Goal: Task Accomplishment & Management: Manage account settings

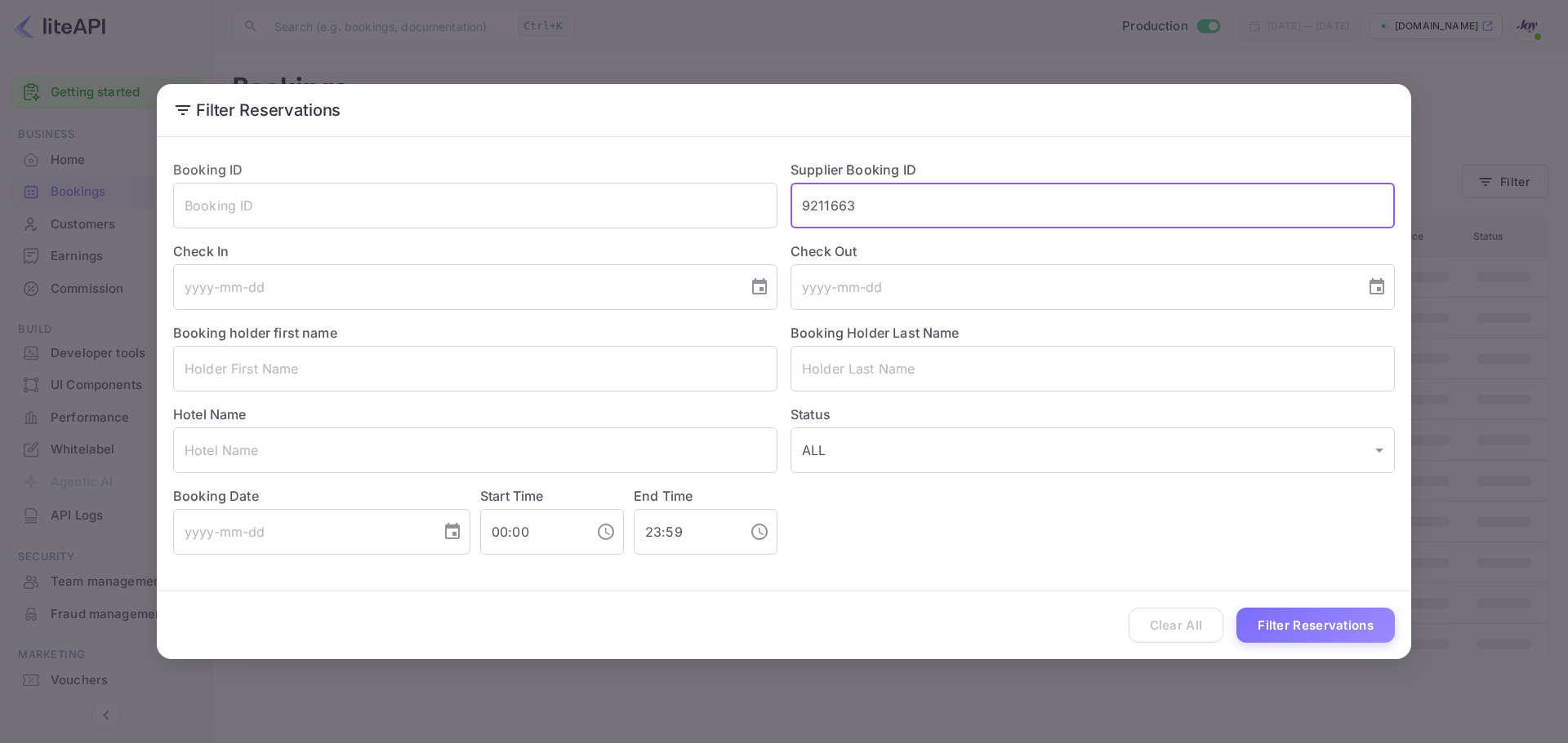
type input "9211663"
click at [1370, 626] on button "Filter Reservations" at bounding box center [1315, 626] width 159 height 35
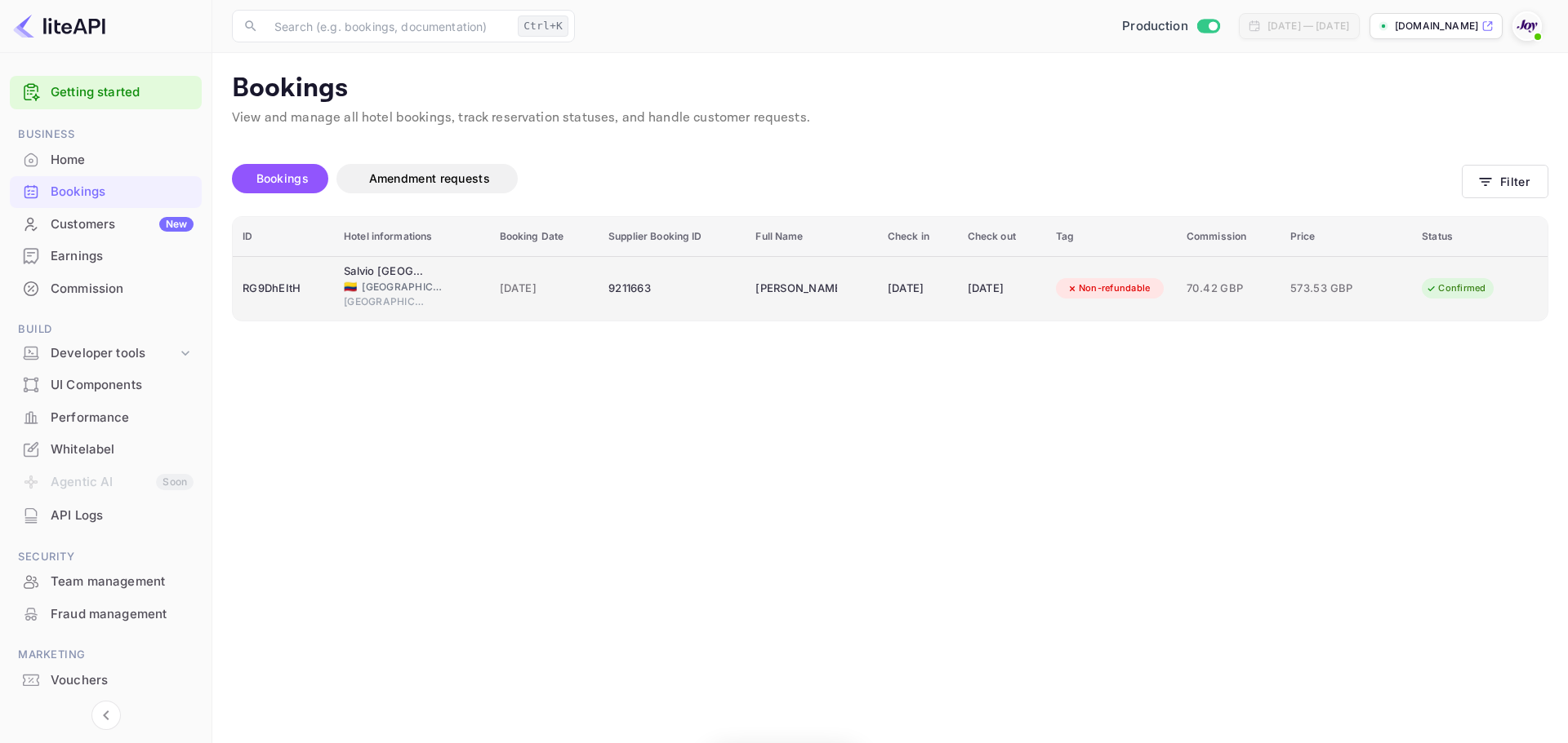
click at [887, 300] on div "[DATE]" at bounding box center [918, 289] width 61 height 26
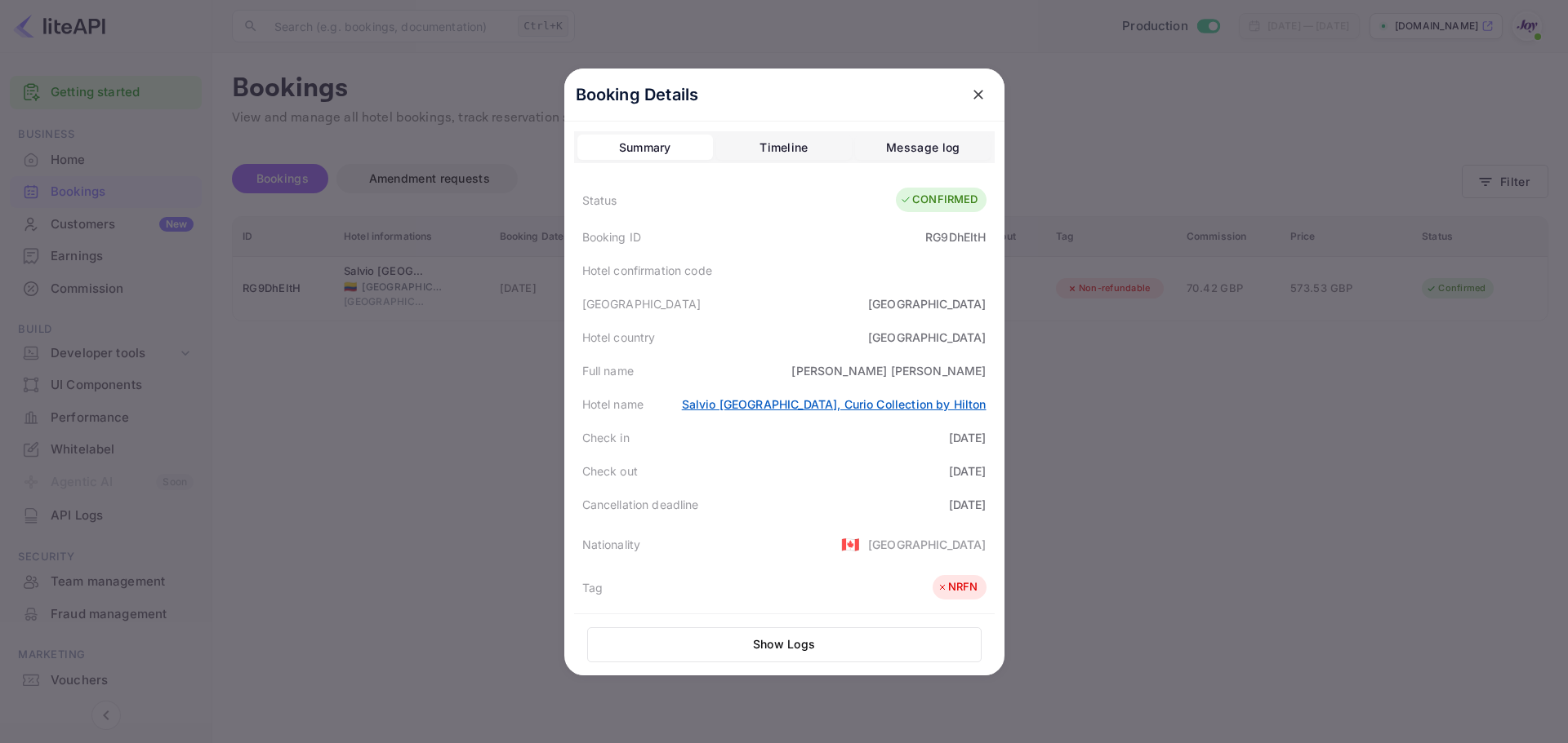
click at [733, 402] on link "Salvio [GEOGRAPHIC_DATA], Curio Collection by Hilton" at bounding box center [833, 404] width 305 height 14
drag, startPoint x: 683, startPoint y: 404, endPoint x: 988, endPoint y: 398, distance: 305.1
click at [988, 398] on div "Booking Details Summary Timeline Message log Status CONFIRMED Booking ID RG9DhE…" at bounding box center [784, 372] width 440 height 607
copy link "Salvio [GEOGRAPHIC_DATA], Curio Collection by Hilton"
click at [1144, 169] on div at bounding box center [784, 371] width 1568 height 743
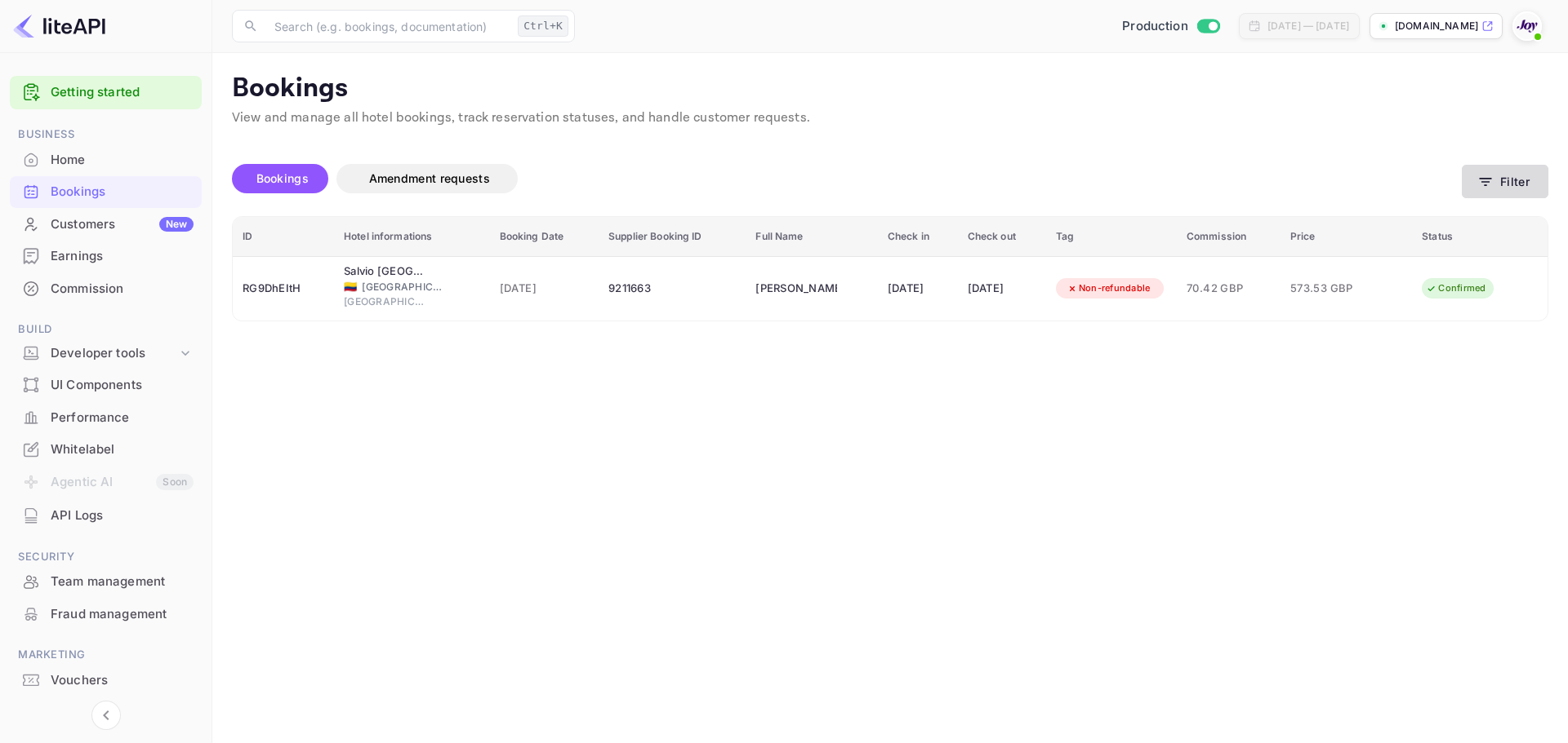
click at [1533, 180] on button "Filter" at bounding box center [1504, 181] width 86 height 33
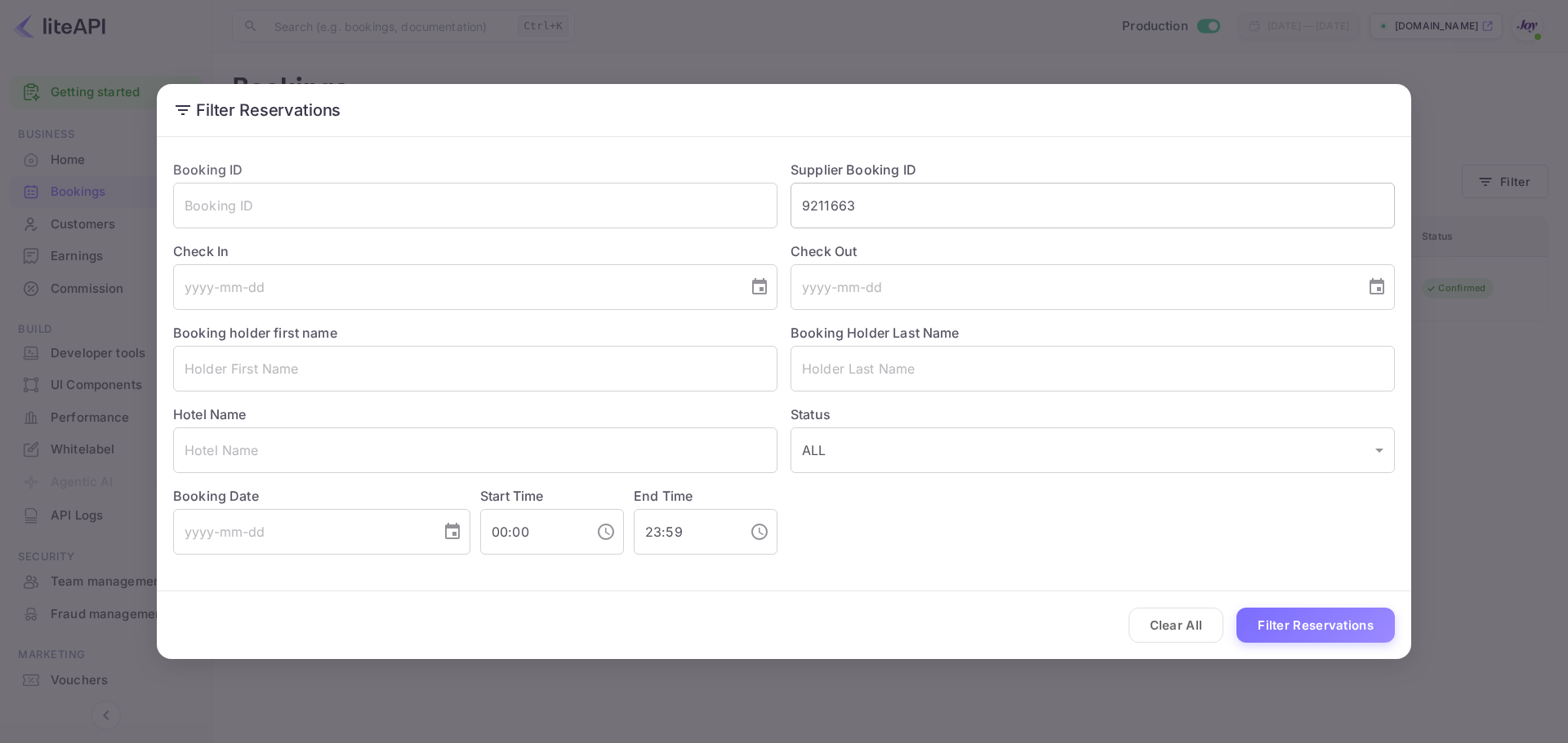
click at [973, 213] on input "9211663" at bounding box center [1092, 206] width 604 height 46
paste input "7039452"
type input "7039452"
click at [1312, 634] on button "Filter Reservations" at bounding box center [1315, 626] width 159 height 35
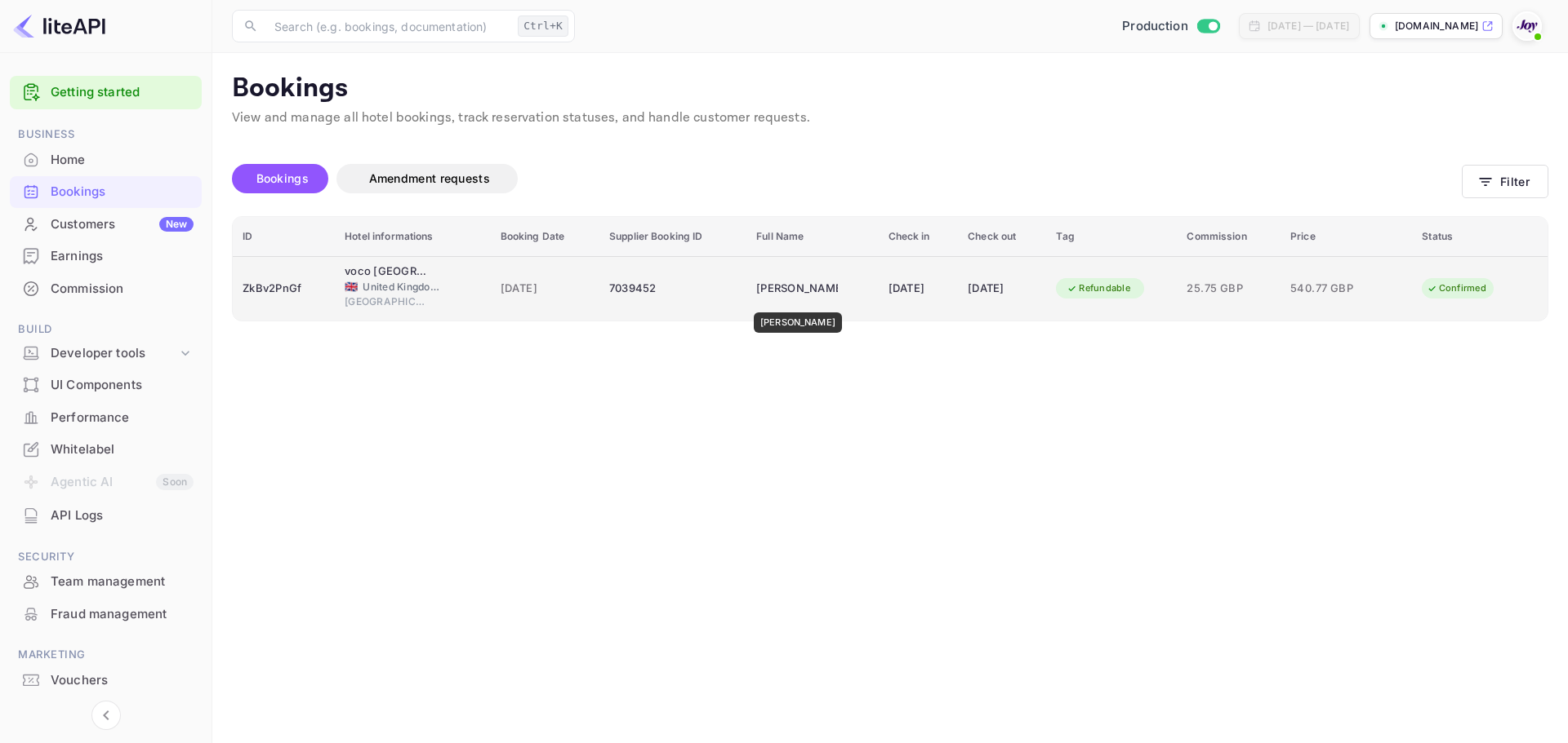
click at [787, 302] on div "[PERSON_NAME]" at bounding box center [796, 289] width 81 height 26
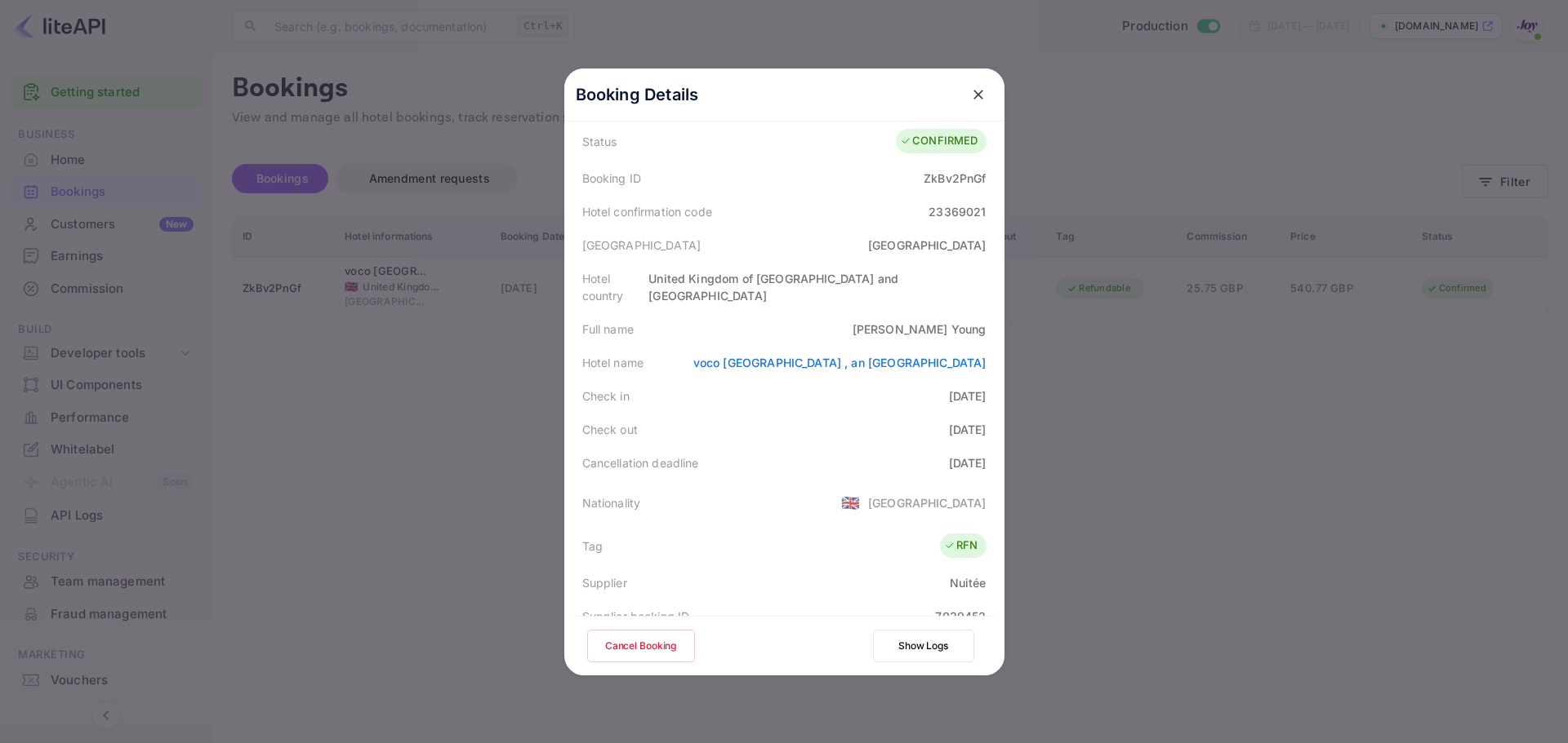
scroll to position [362, 0]
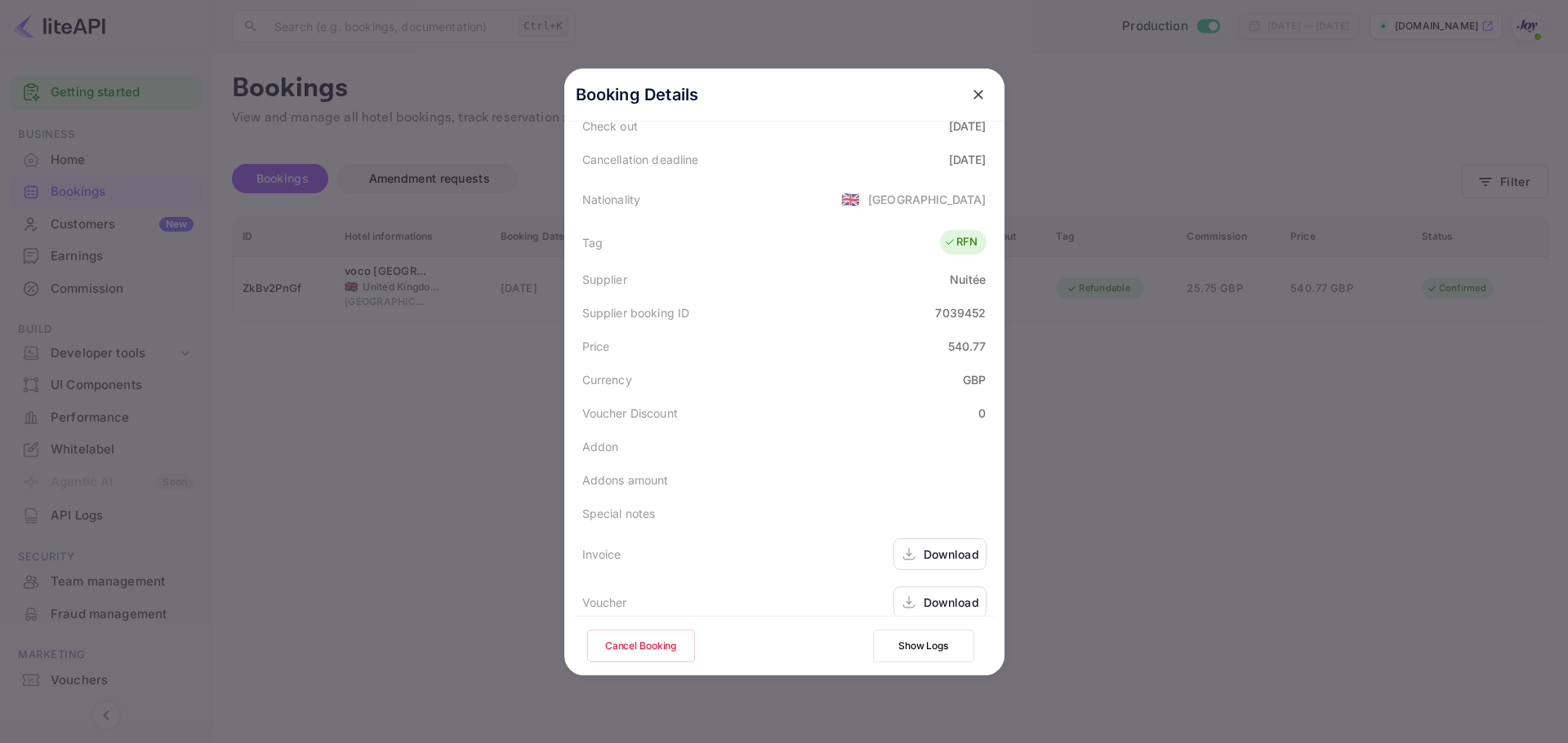
click at [955, 594] on div "Download" at bounding box center [951, 603] width 56 height 18
click at [1108, 245] on div at bounding box center [784, 371] width 1568 height 743
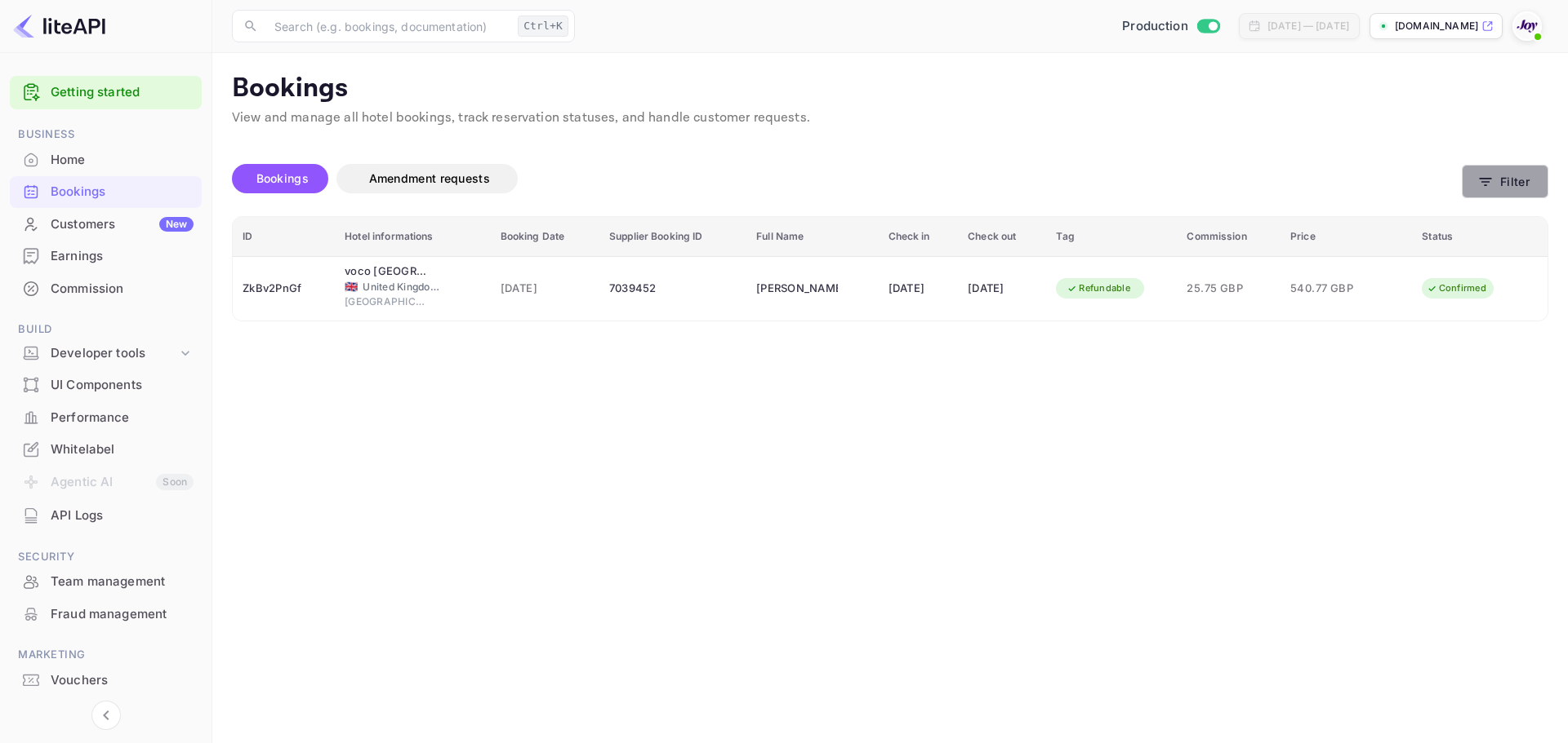
click at [1511, 179] on button "Filter" at bounding box center [1504, 181] width 86 height 33
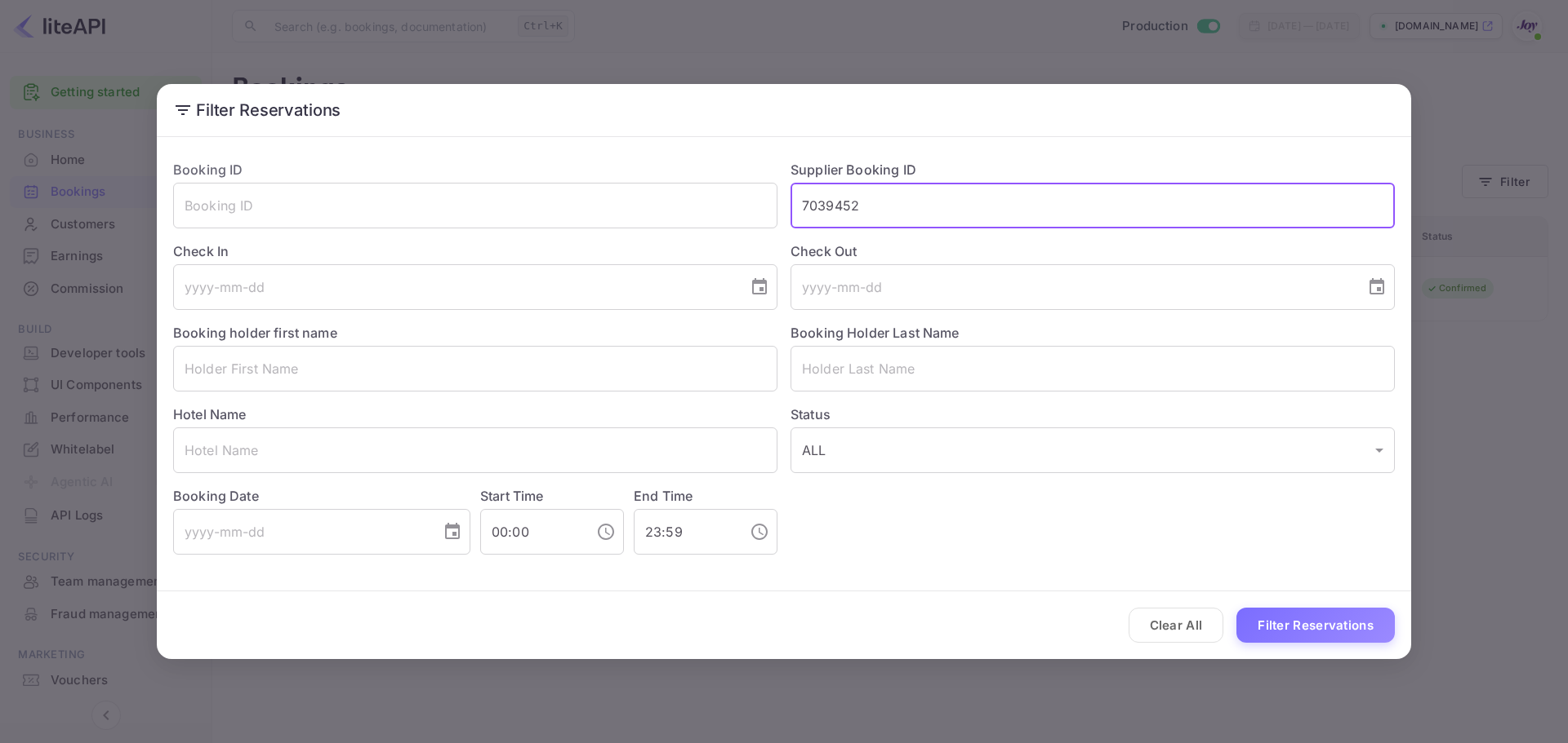
click at [896, 210] on input "7039452" at bounding box center [1092, 206] width 604 height 46
click at [1293, 625] on button "Filter Reservations" at bounding box center [1315, 626] width 159 height 35
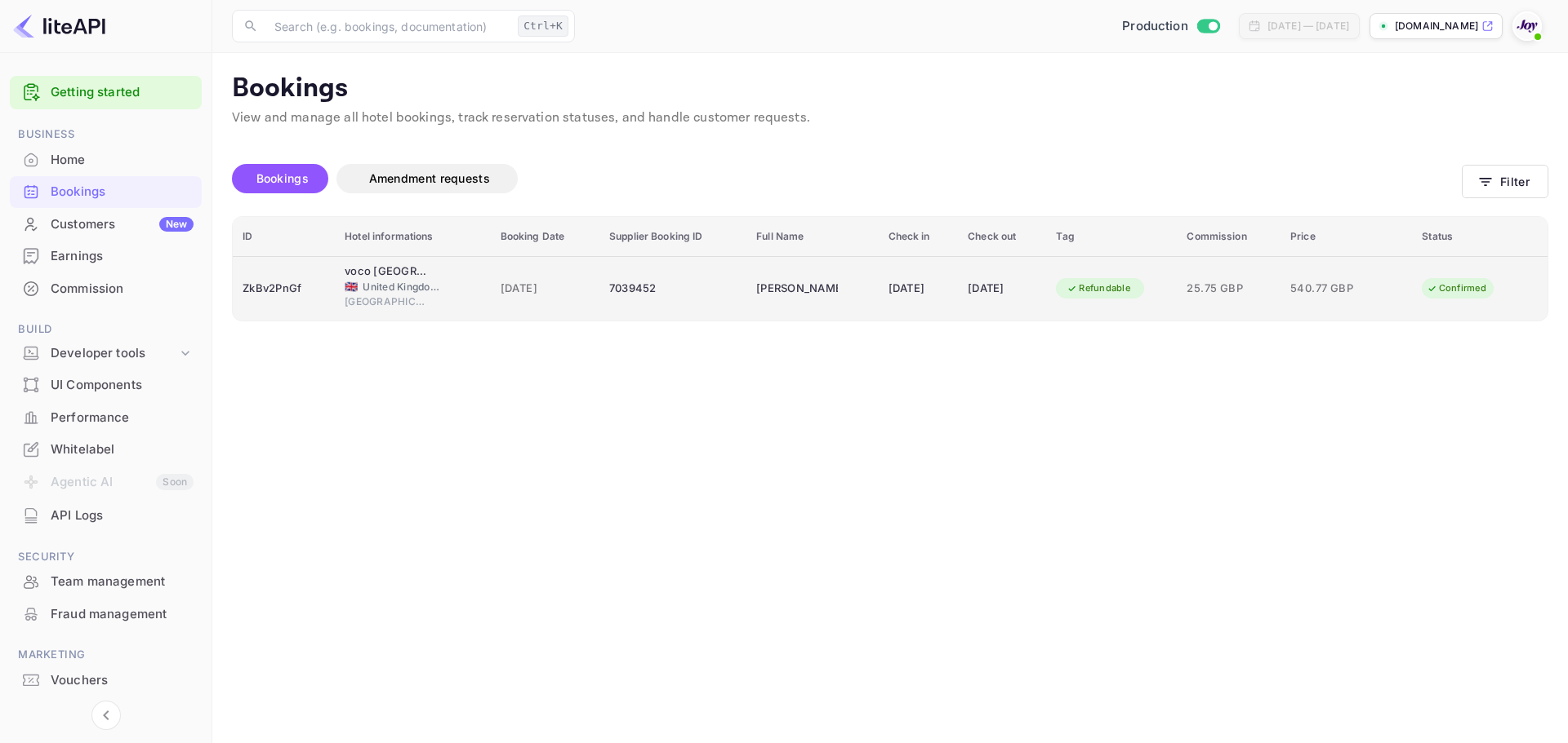
click at [500, 289] on span "[DATE]" at bounding box center [545, 289] width 89 height 18
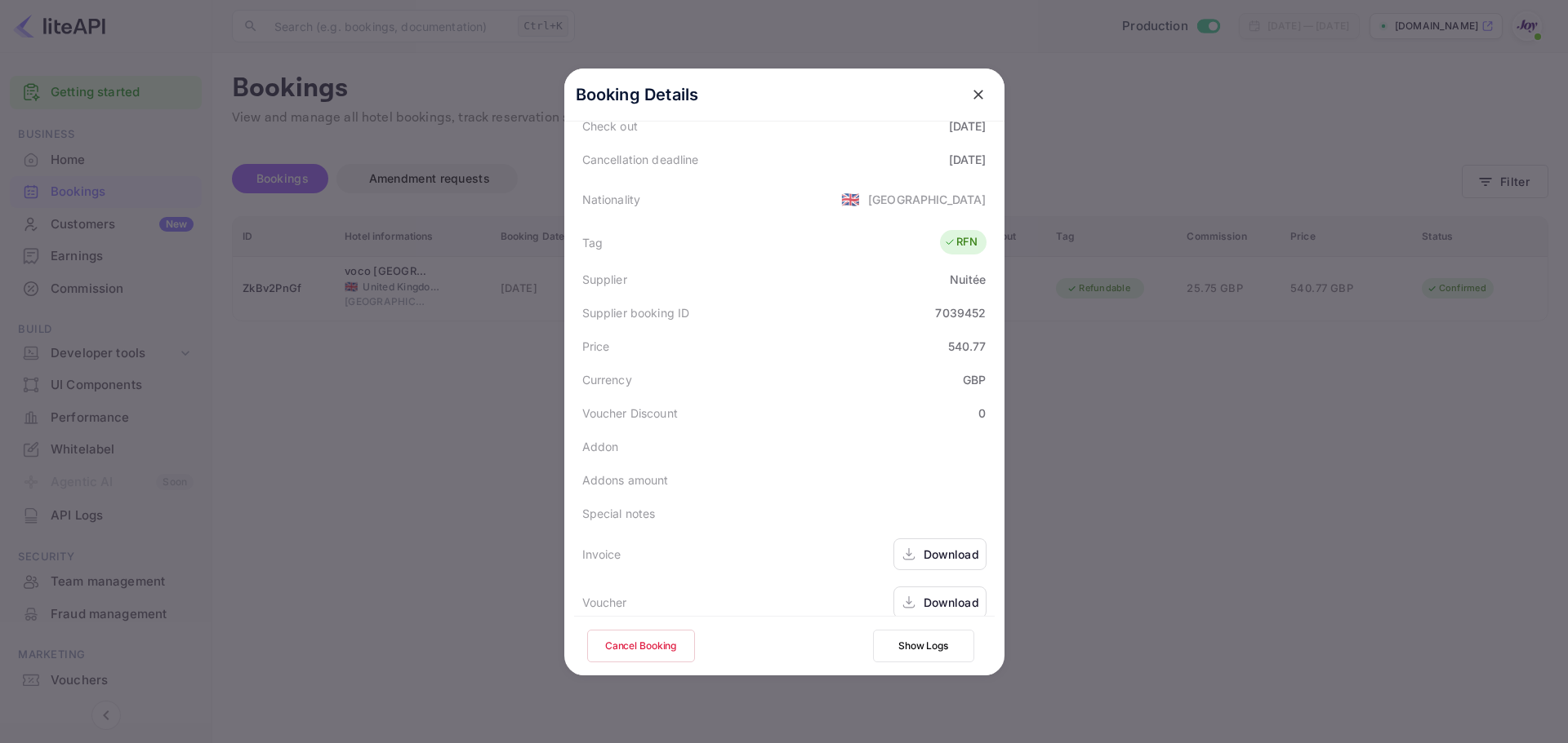
click at [654, 647] on button "Cancel Booking" at bounding box center [641, 646] width 108 height 32
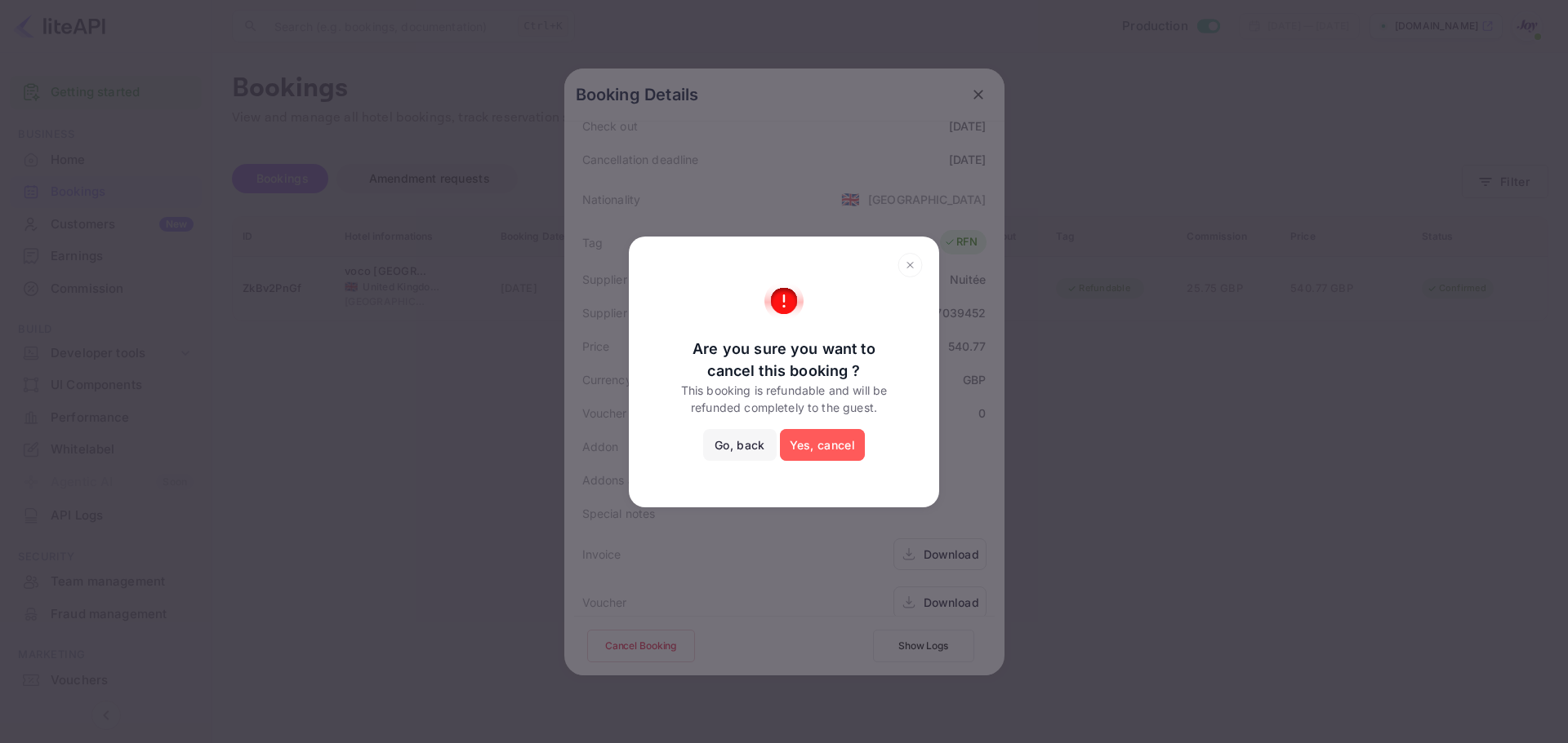
click at [831, 446] on button "Yes, cancel" at bounding box center [822, 444] width 85 height 32
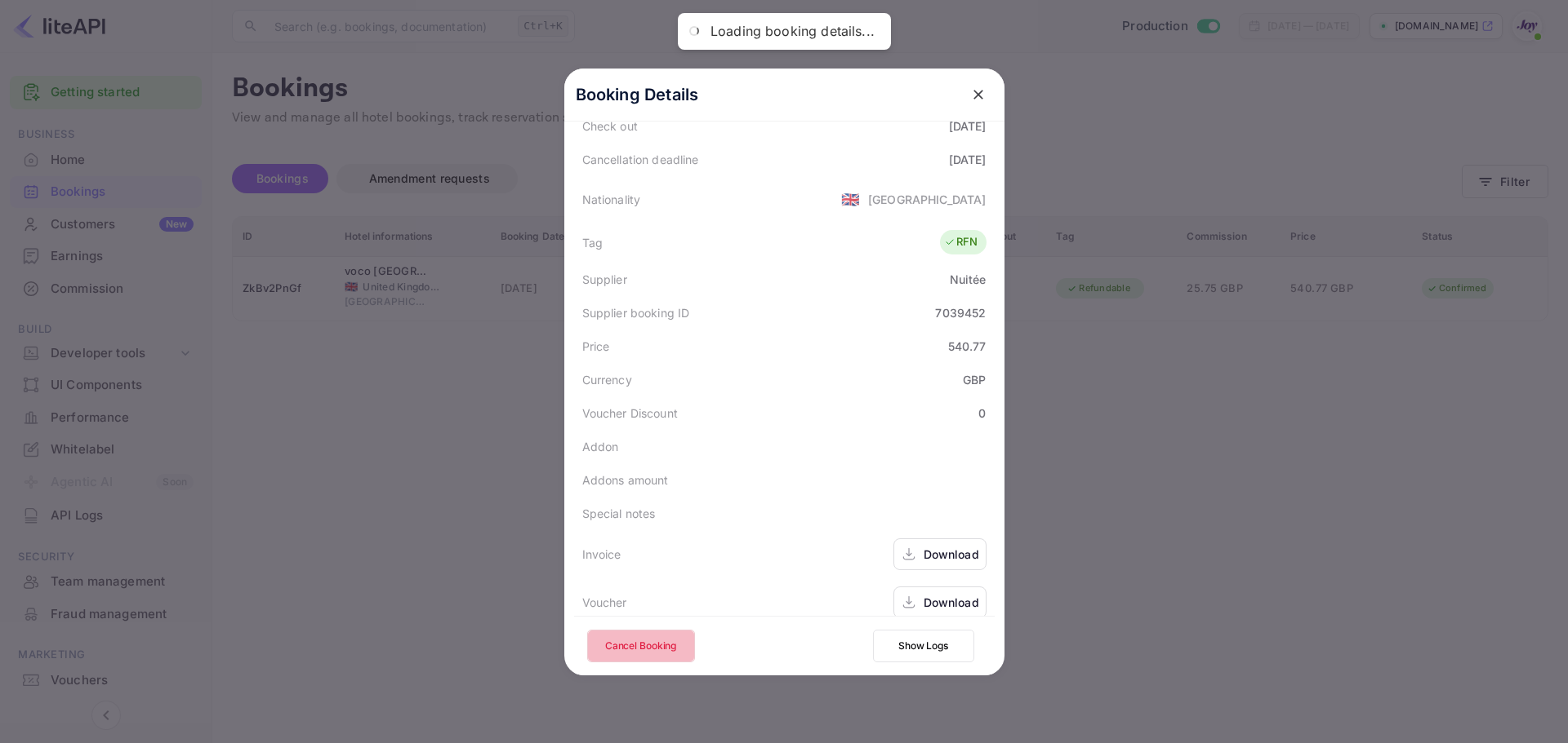
click at [628, 649] on button "Cancel Booking" at bounding box center [641, 646] width 108 height 32
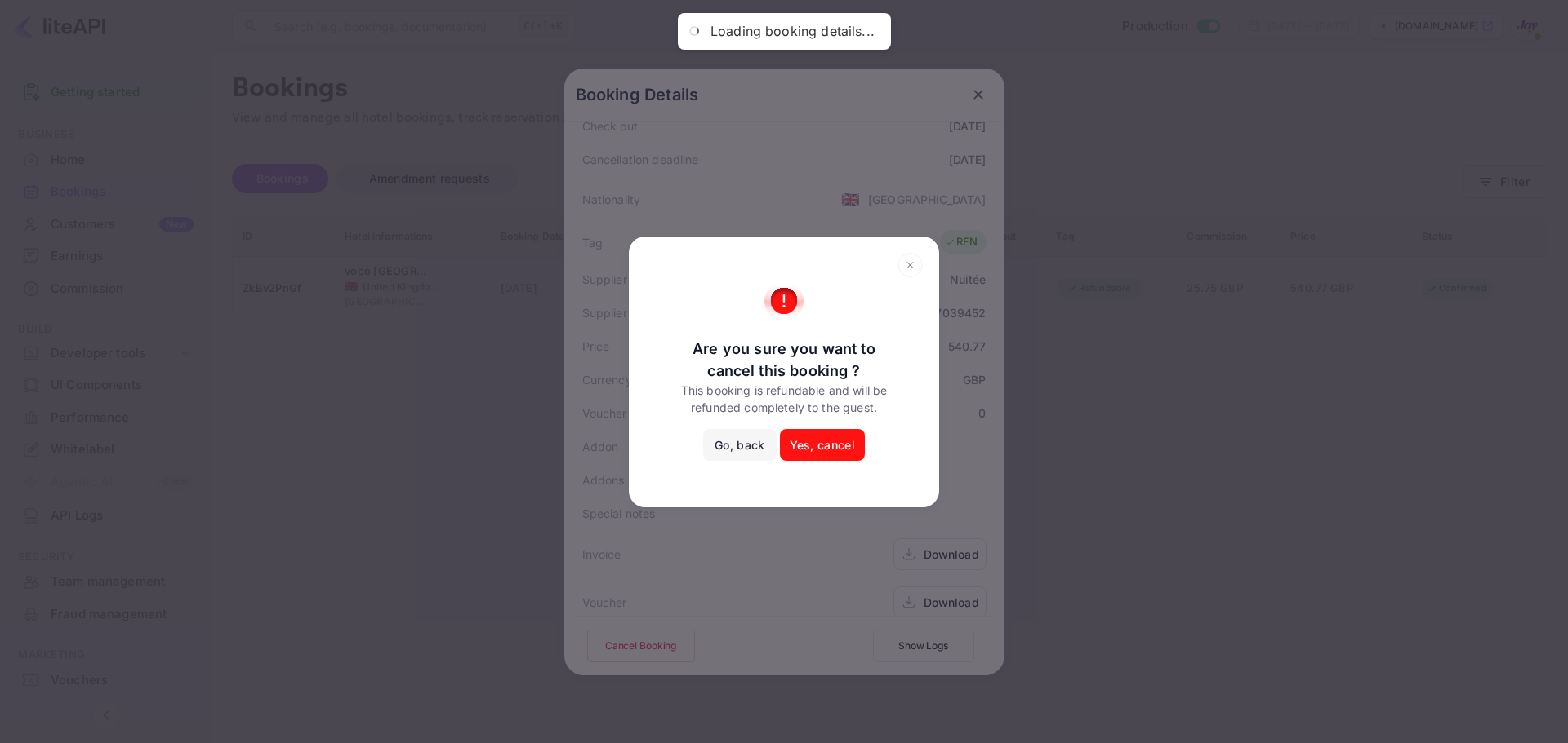
drag, startPoint x: 809, startPoint y: 447, endPoint x: 1105, endPoint y: 395, distance: 300.5
click at [811, 448] on button "Yes, cancel" at bounding box center [822, 444] width 85 height 32
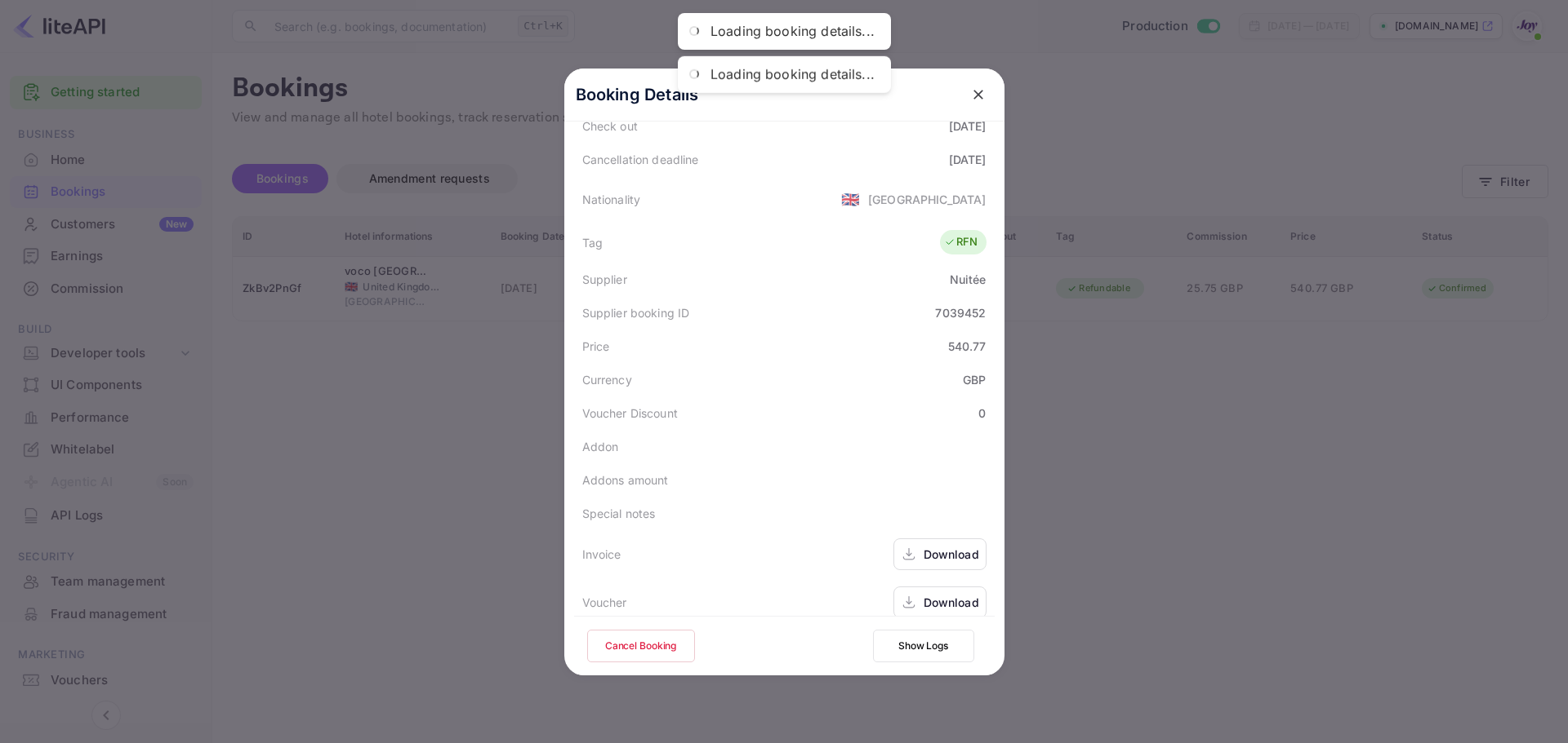
click at [1110, 390] on body "Getting started Business Home Bookings Customers New Earnings Commission Build …" at bounding box center [784, 371] width 1568 height 743
click at [1479, 92] on div at bounding box center [784, 371] width 1568 height 743
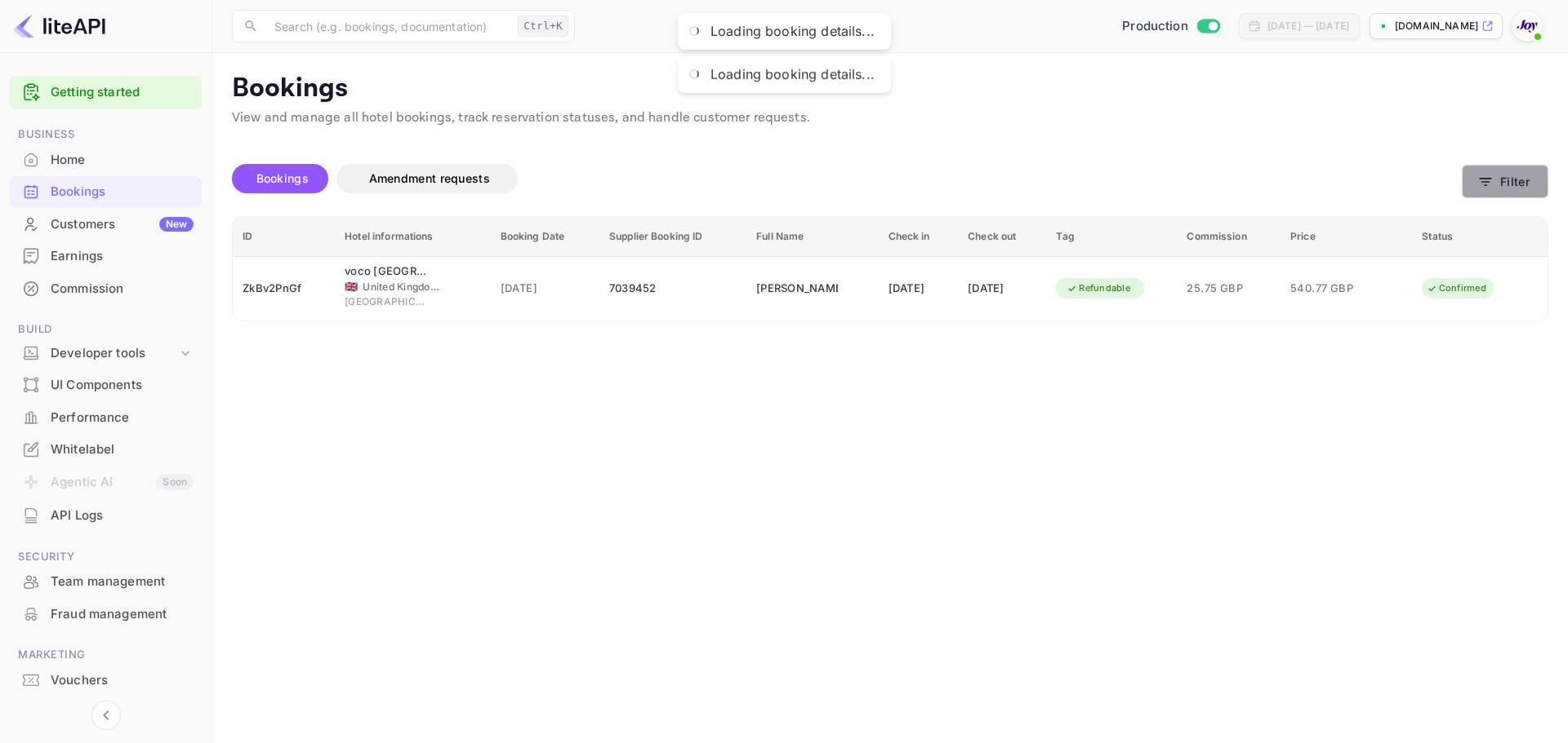
click at [1517, 176] on button "Filter" at bounding box center [1504, 181] width 86 height 33
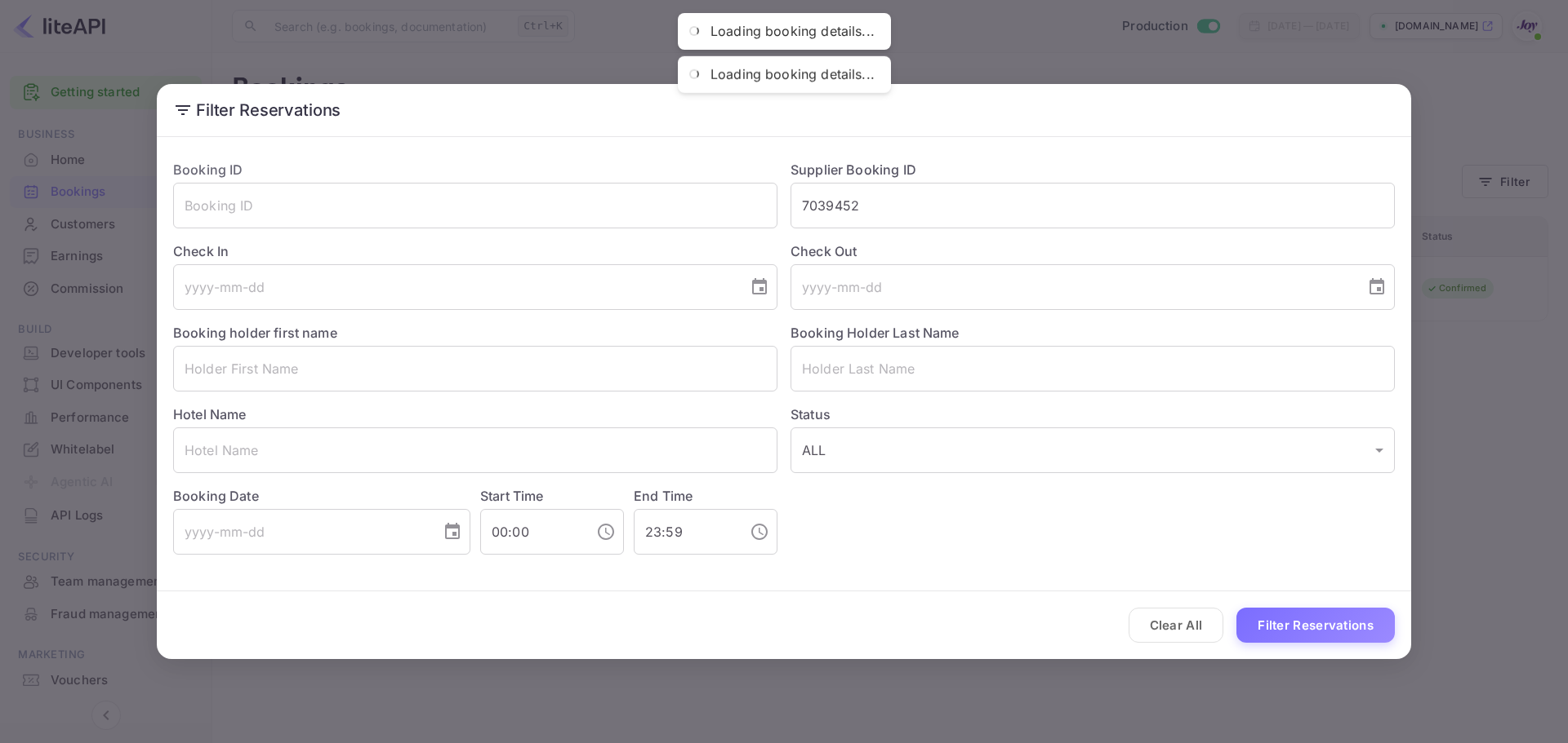
click at [1294, 616] on button "Filter Reservations" at bounding box center [1315, 626] width 159 height 35
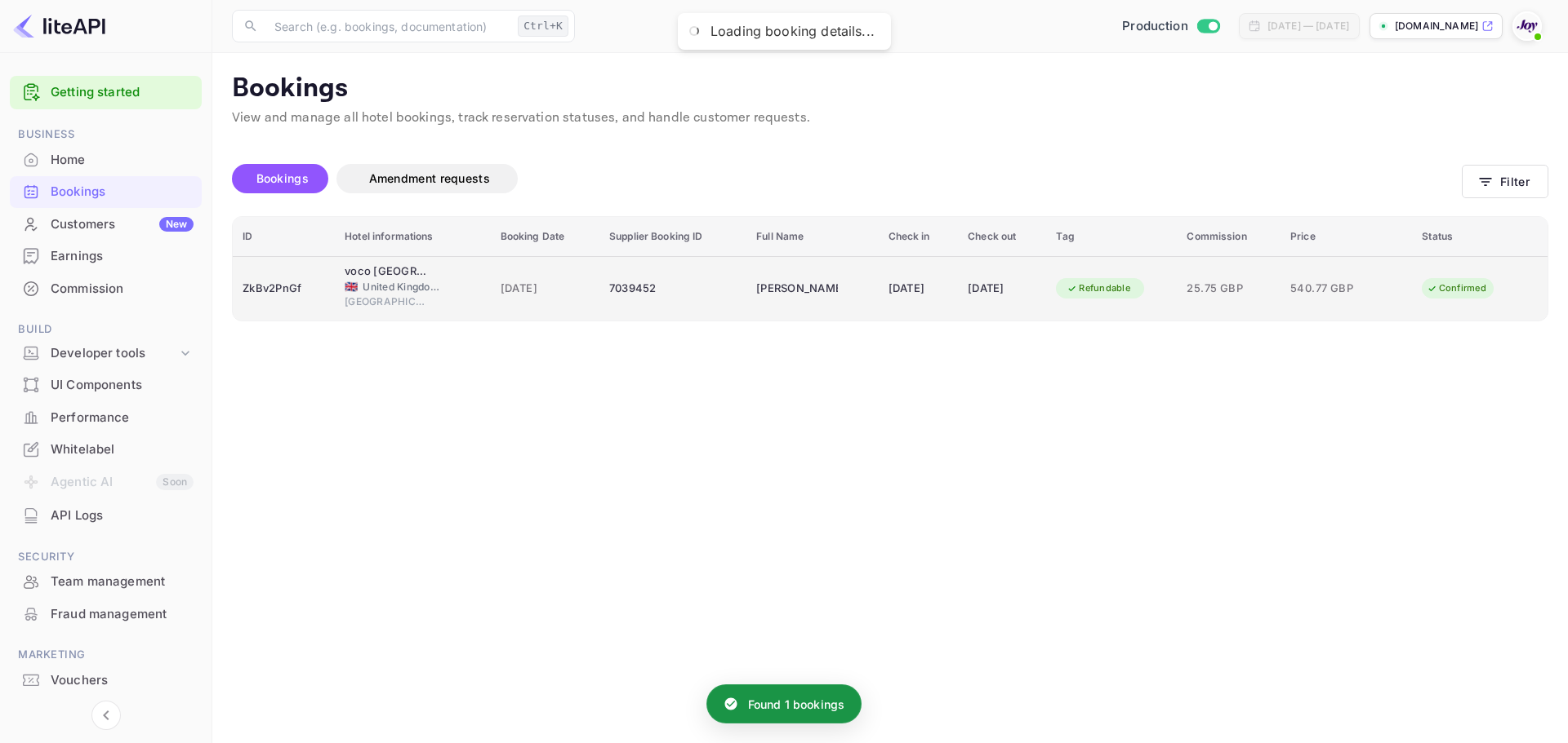
click at [1166, 297] on div "Refundable" at bounding box center [1111, 289] width 111 height 26
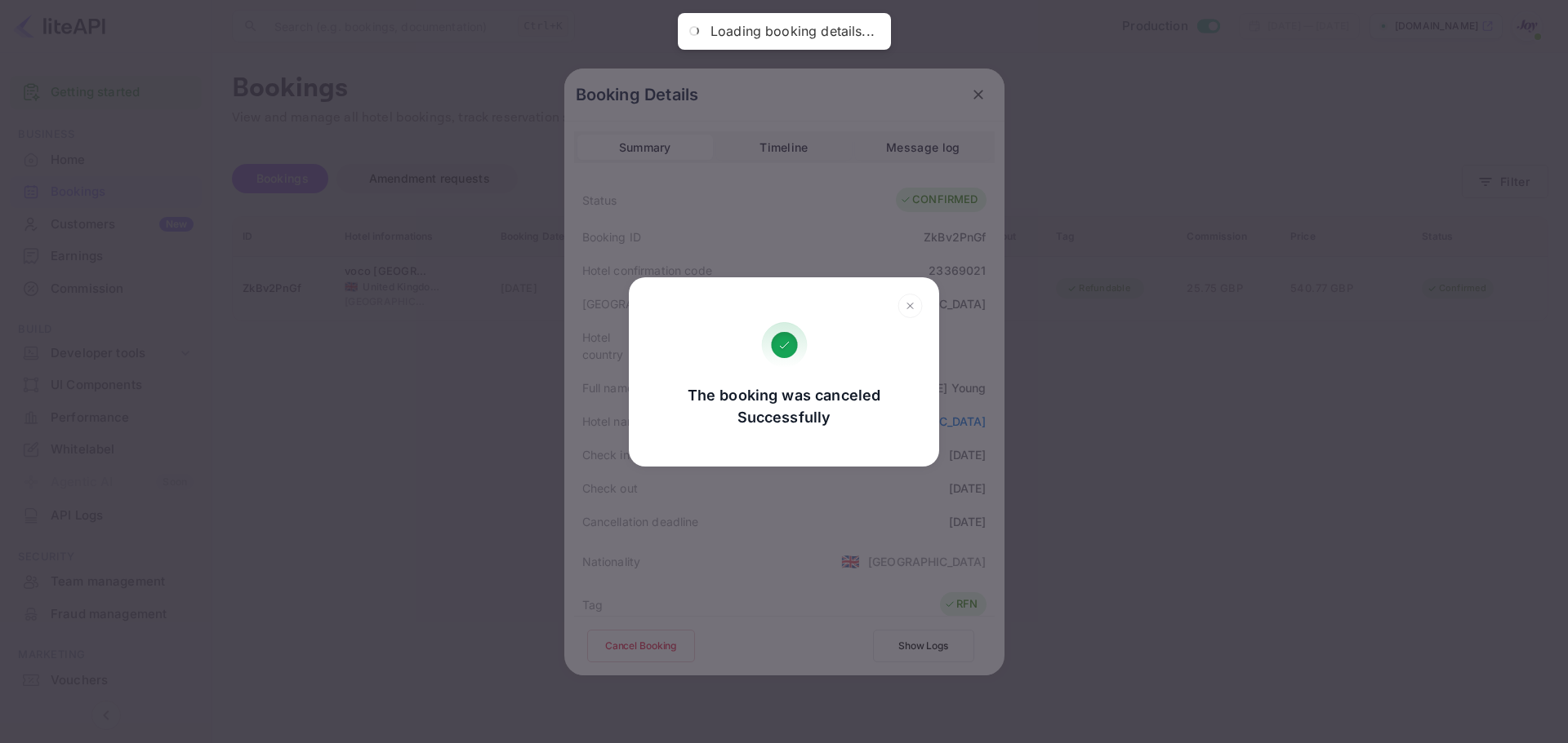
click at [1058, 455] on div "The booking was canceled Successfully Go, back Yes, cancel" at bounding box center [784, 371] width 1568 height 743
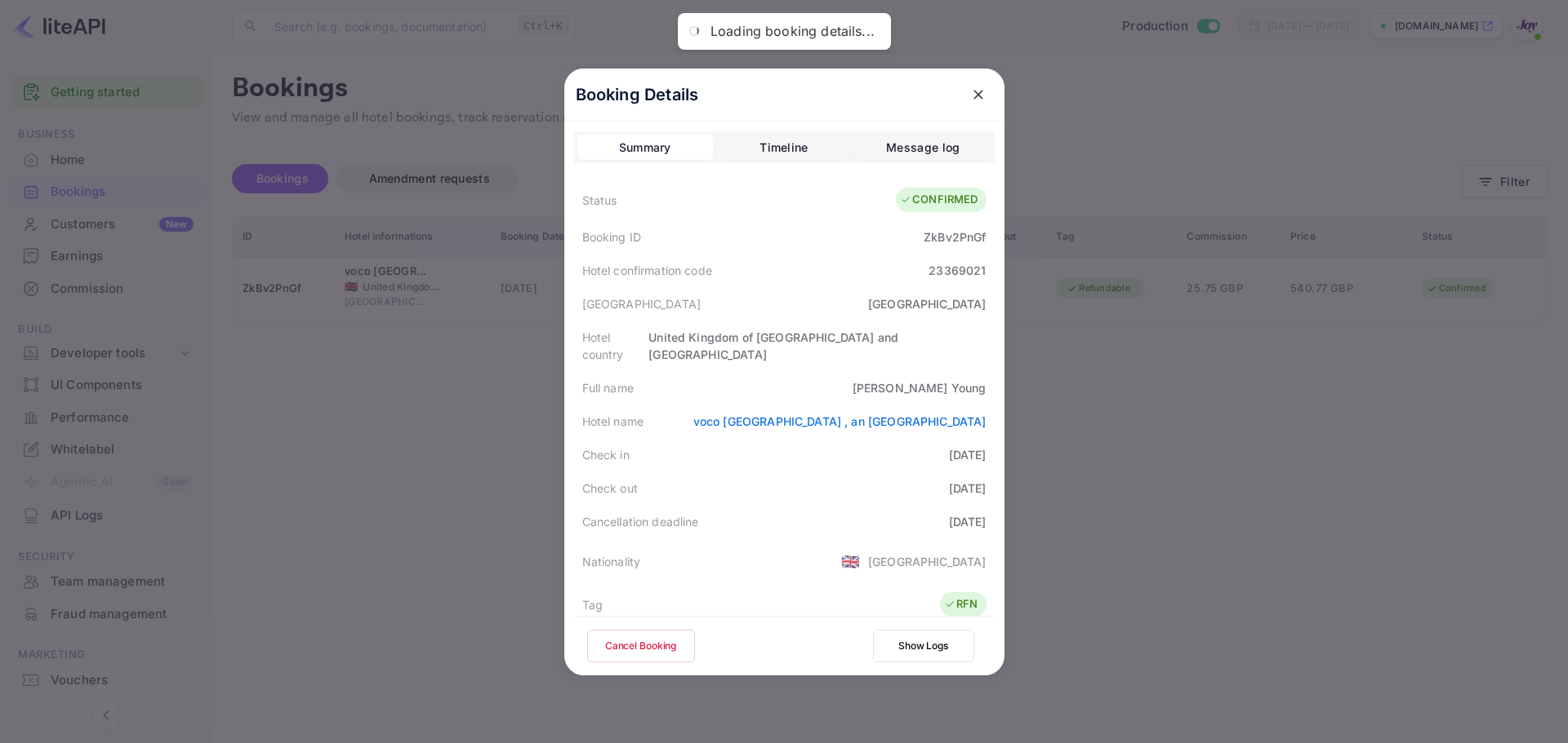
click at [976, 92] on icon "close" at bounding box center [977, 94] width 17 height 17
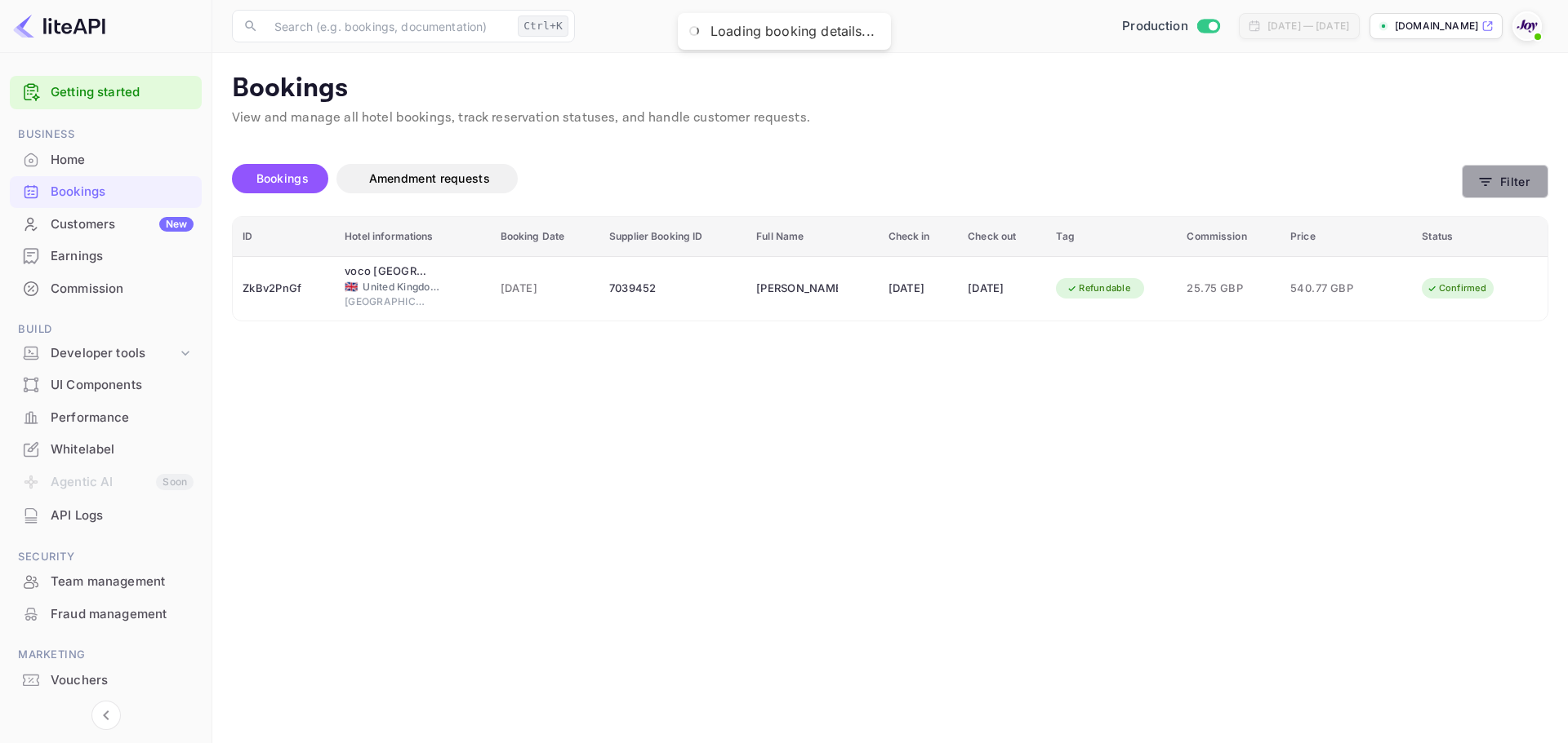
click at [1485, 181] on icon "button" at bounding box center [1485, 182] width 13 height 8
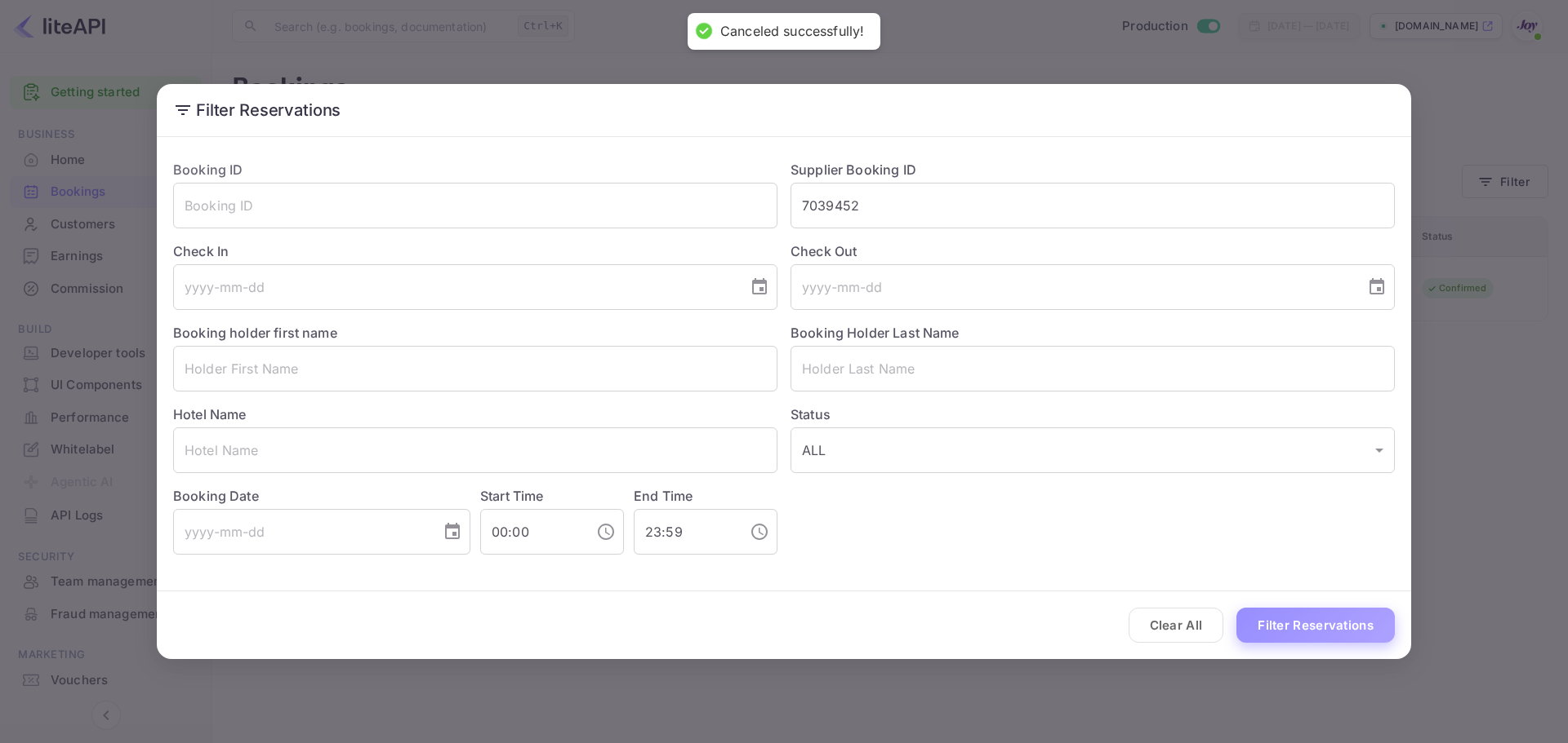
click at [1349, 637] on button "Filter Reservations" at bounding box center [1315, 626] width 159 height 35
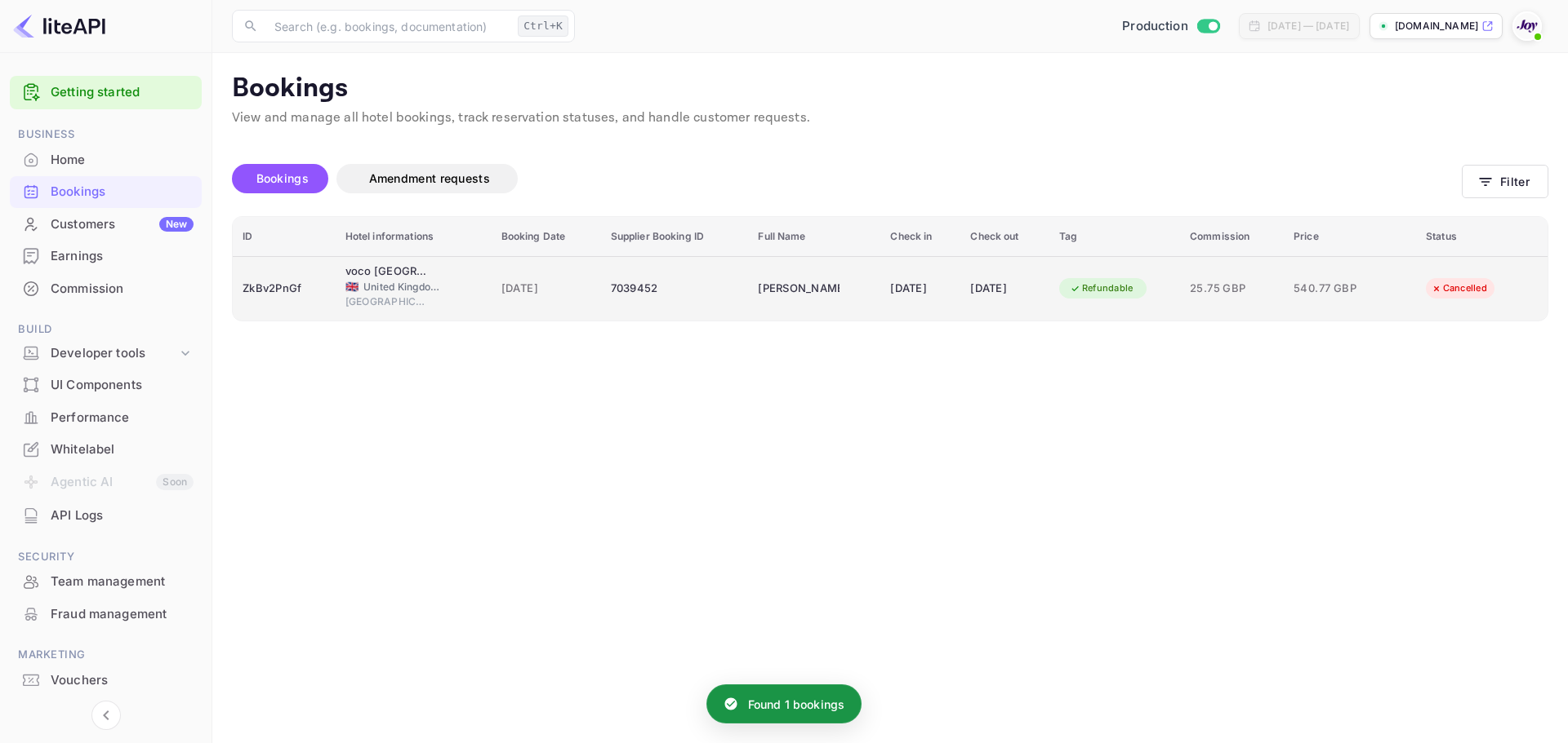
click at [444, 305] on div "[GEOGRAPHIC_DATA]" at bounding box center [413, 303] width 136 height 19
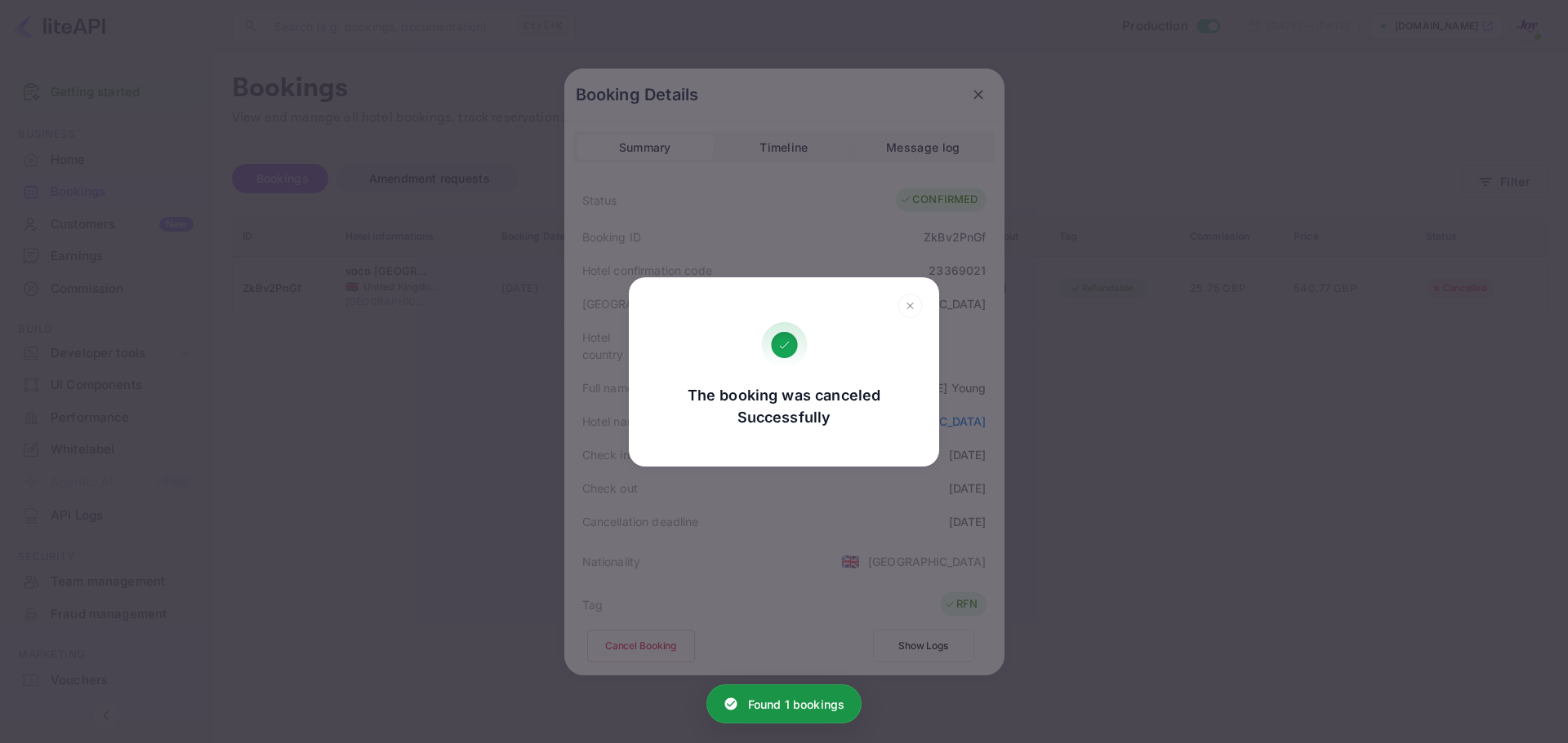
click at [574, 481] on div "The booking was canceled Successfully Go, back Yes, cancel" at bounding box center [784, 371] width 1568 height 743
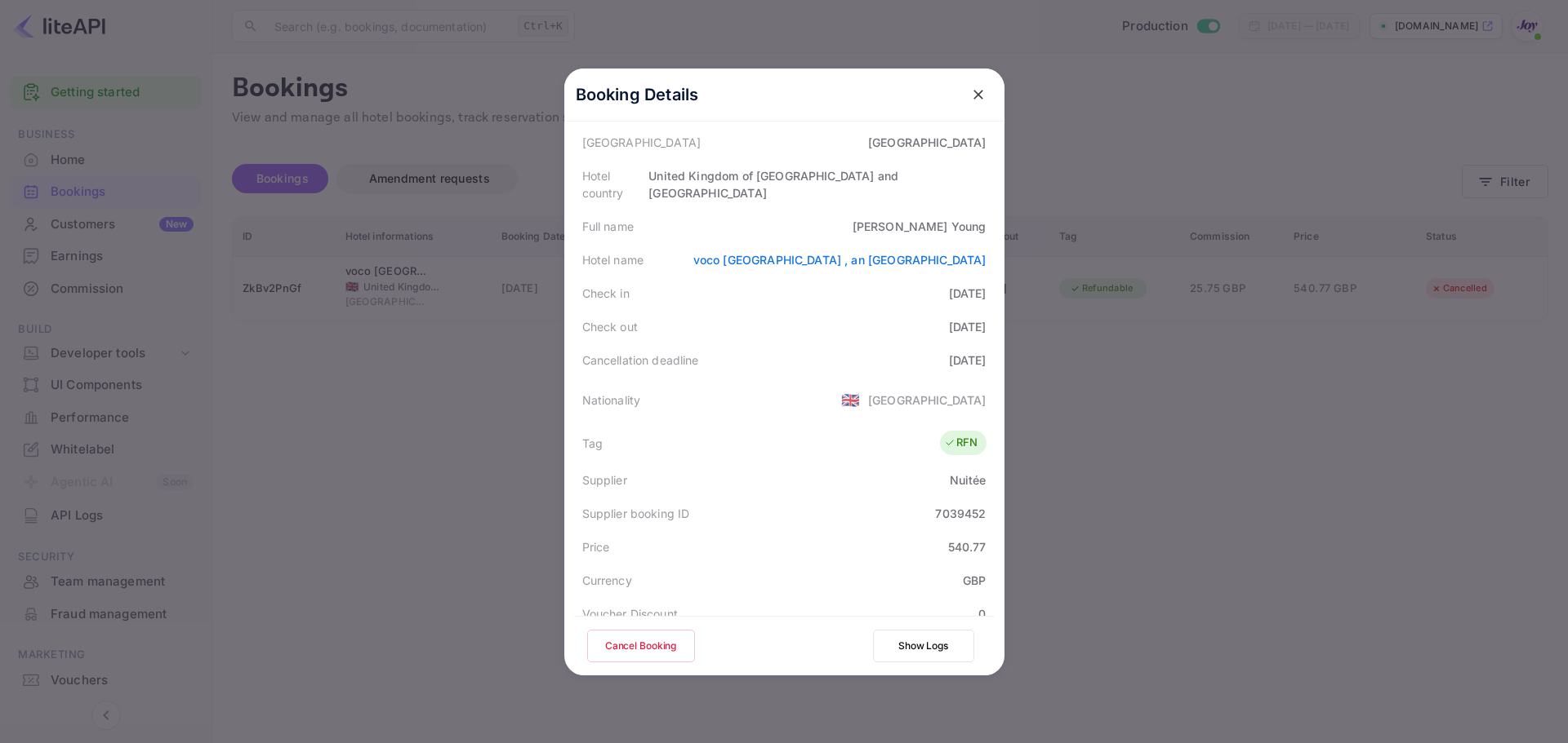
scroll to position [0, 0]
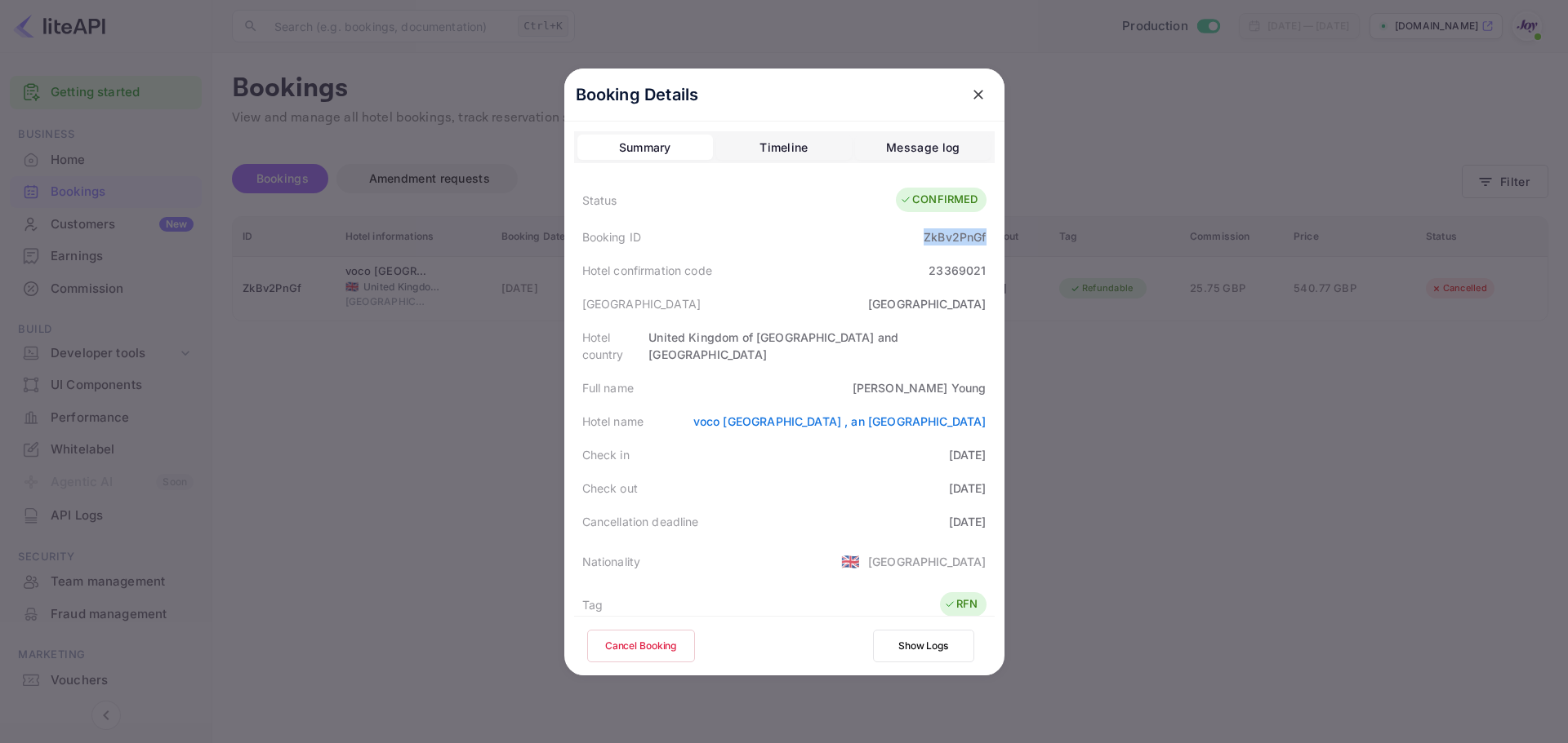
drag, startPoint x: 917, startPoint y: 240, endPoint x: 980, endPoint y: 233, distance: 63.4
click at [980, 233] on div "Booking ID ZkBv2PnGf" at bounding box center [784, 237] width 420 height 33
copy div "ZkBv2PnGf"
drag, startPoint x: 944, startPoint y: 373, endPoint x: 984, endPoint y: 369, distance: 40.2
click at [984, 371] on div "Full name [PERSON_NAME]" at bounding box center [784, 388] width 420 height 33
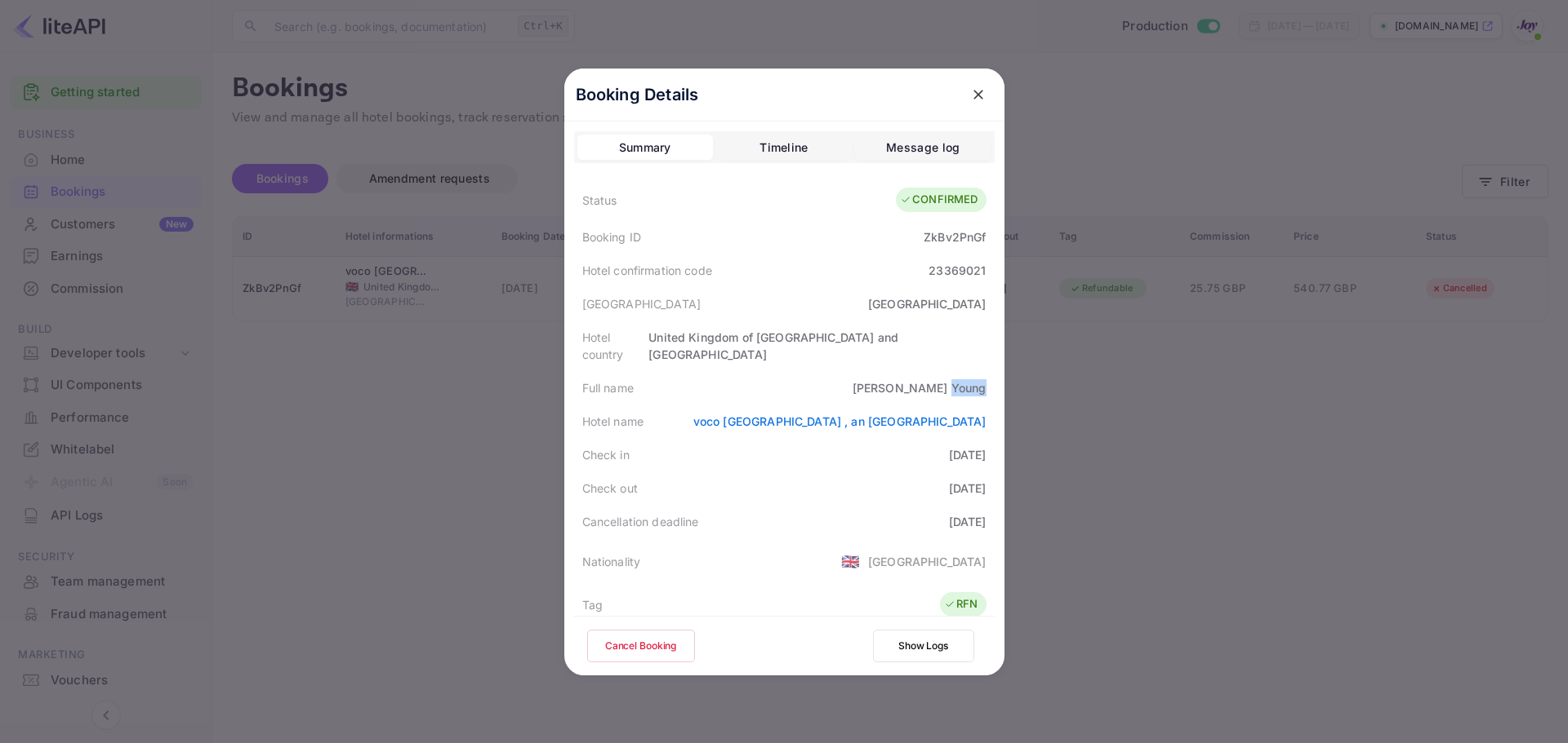
copy div "Young"
